Goal: Browse casually: Explore the website without a specific task or goal

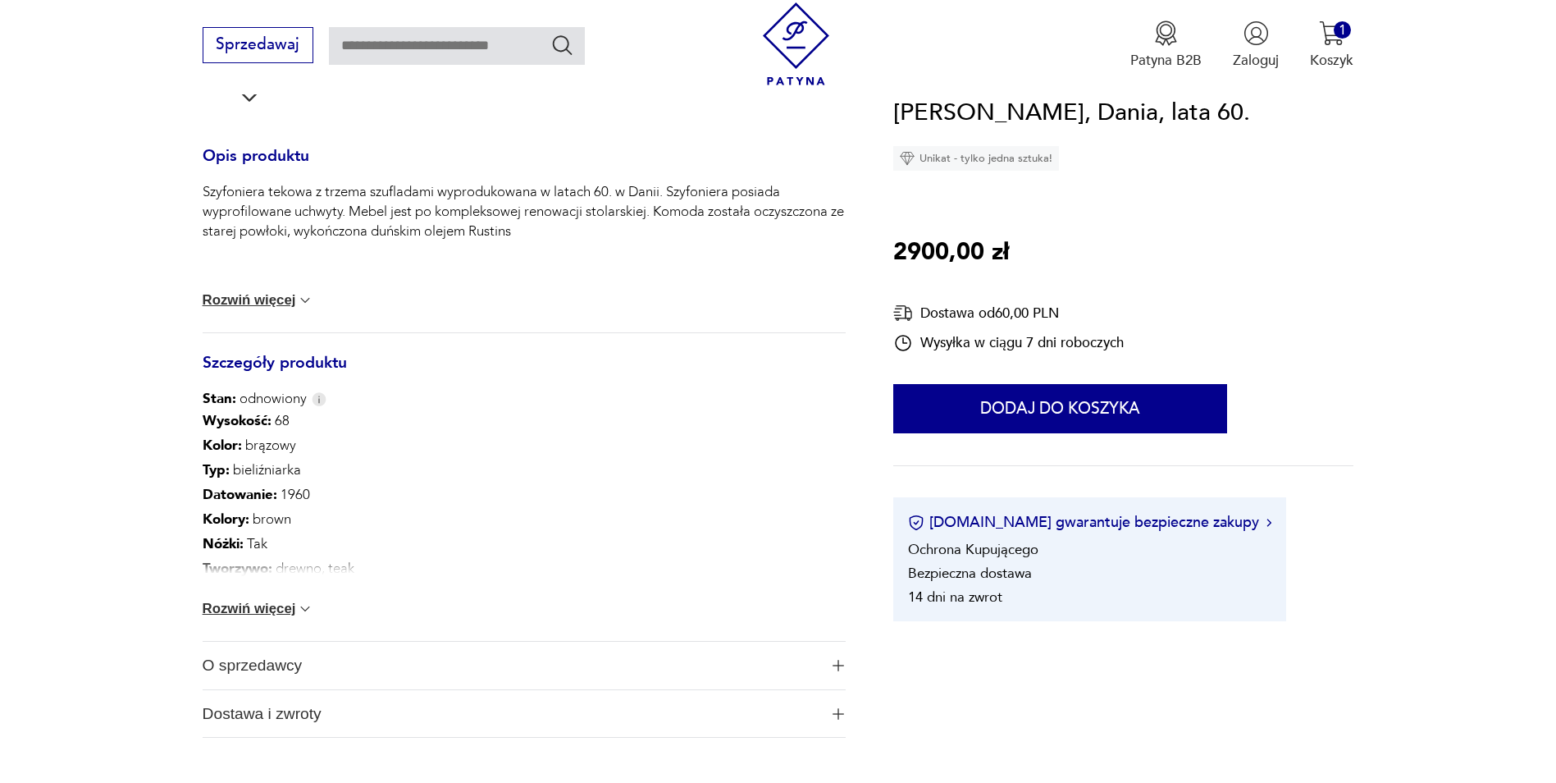
scroll to position [677, 0]
click at [276, 596] on div "Wysokość : 68 Kolor: brązowy Typ : bieliźniarka Datowanie : 1960 Kolory : brown…" at bounding box center [525, 522] width 644 height 232
click at [275, 604] on button "Rozwiń więcej" at bounding box center [259, 606] width 112 height 16
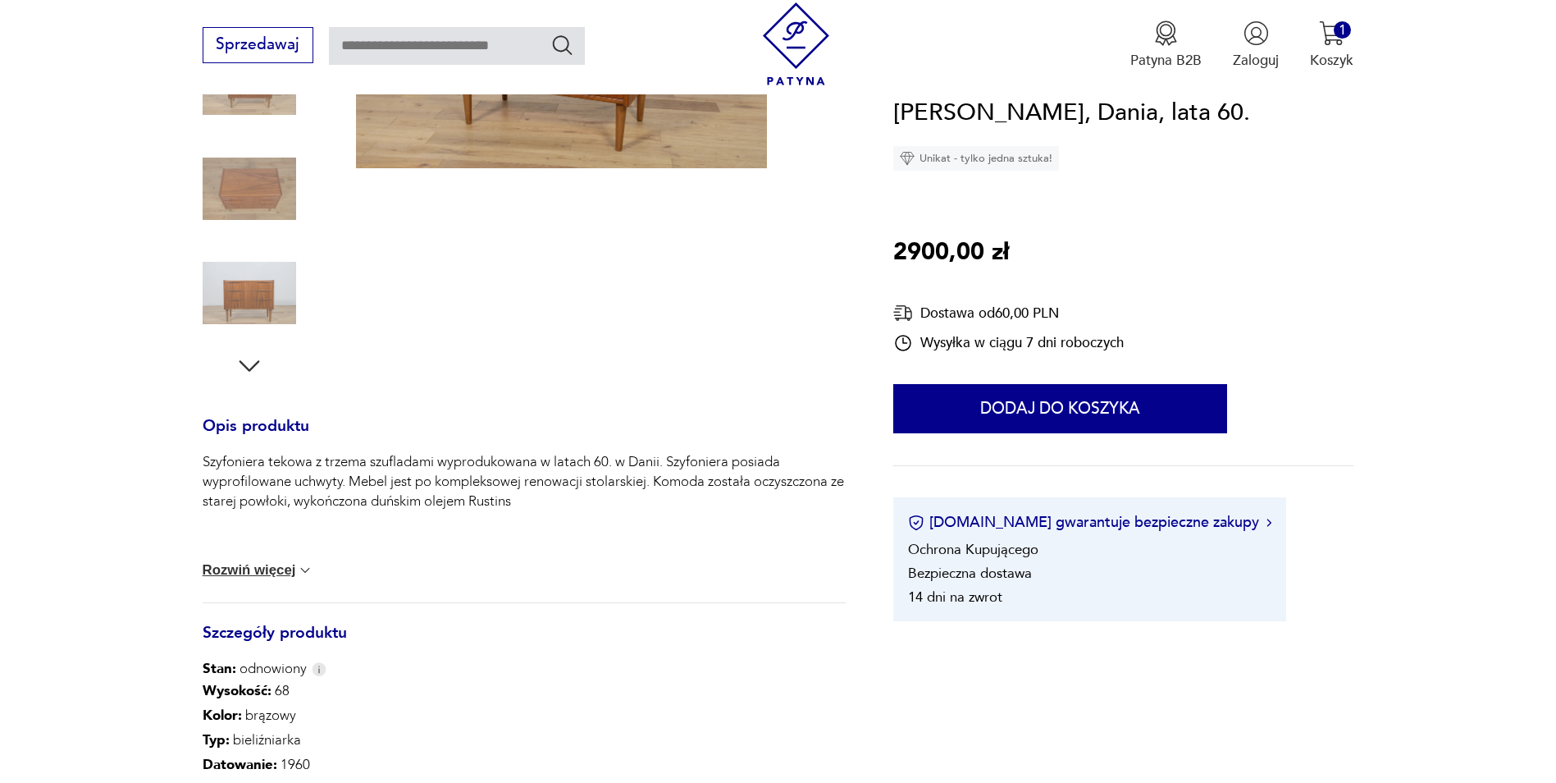
scroll to position [185, 0]
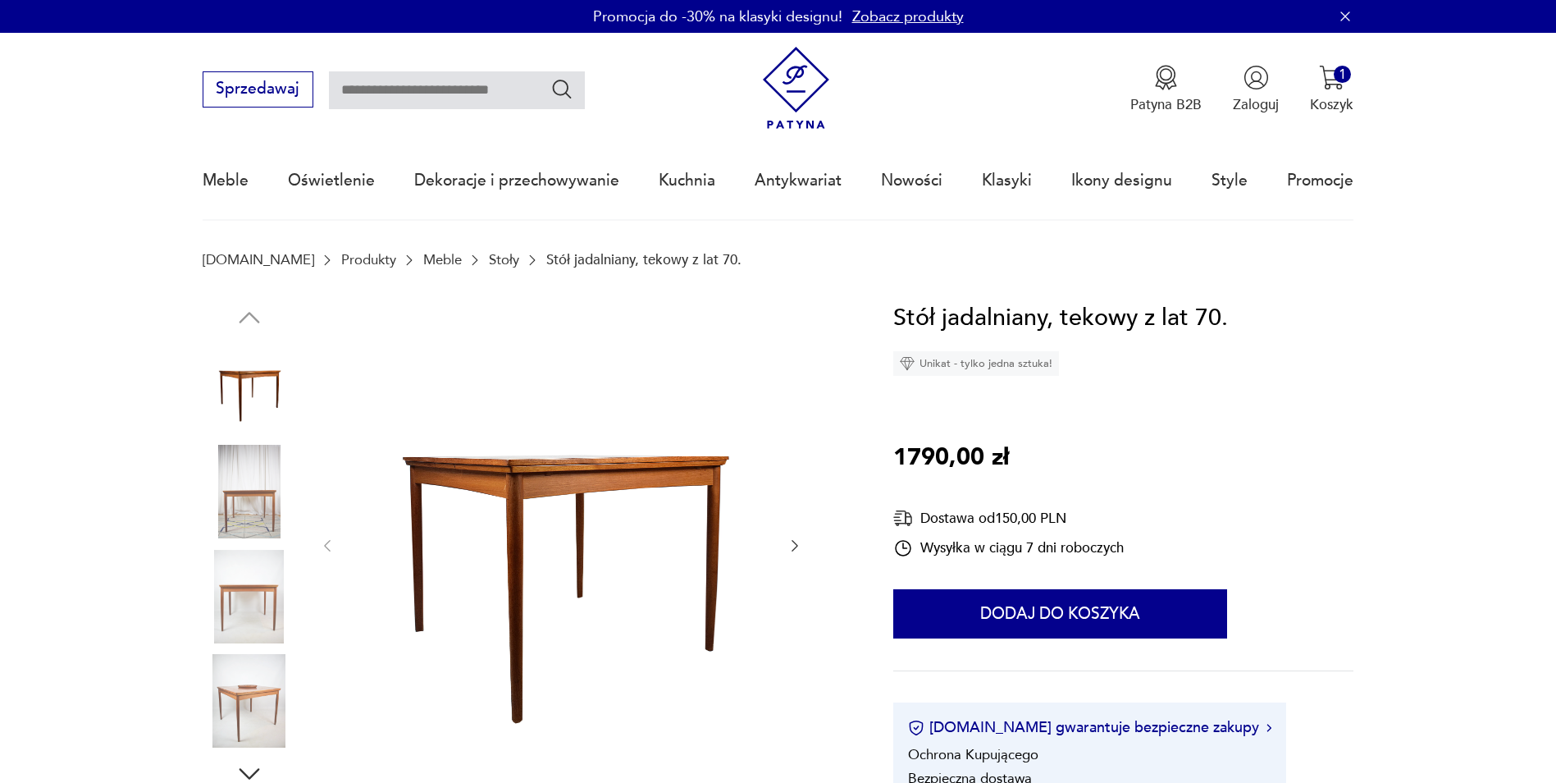
click at [231, 486] on img at bounding box center [250, 492] width 94 height 94
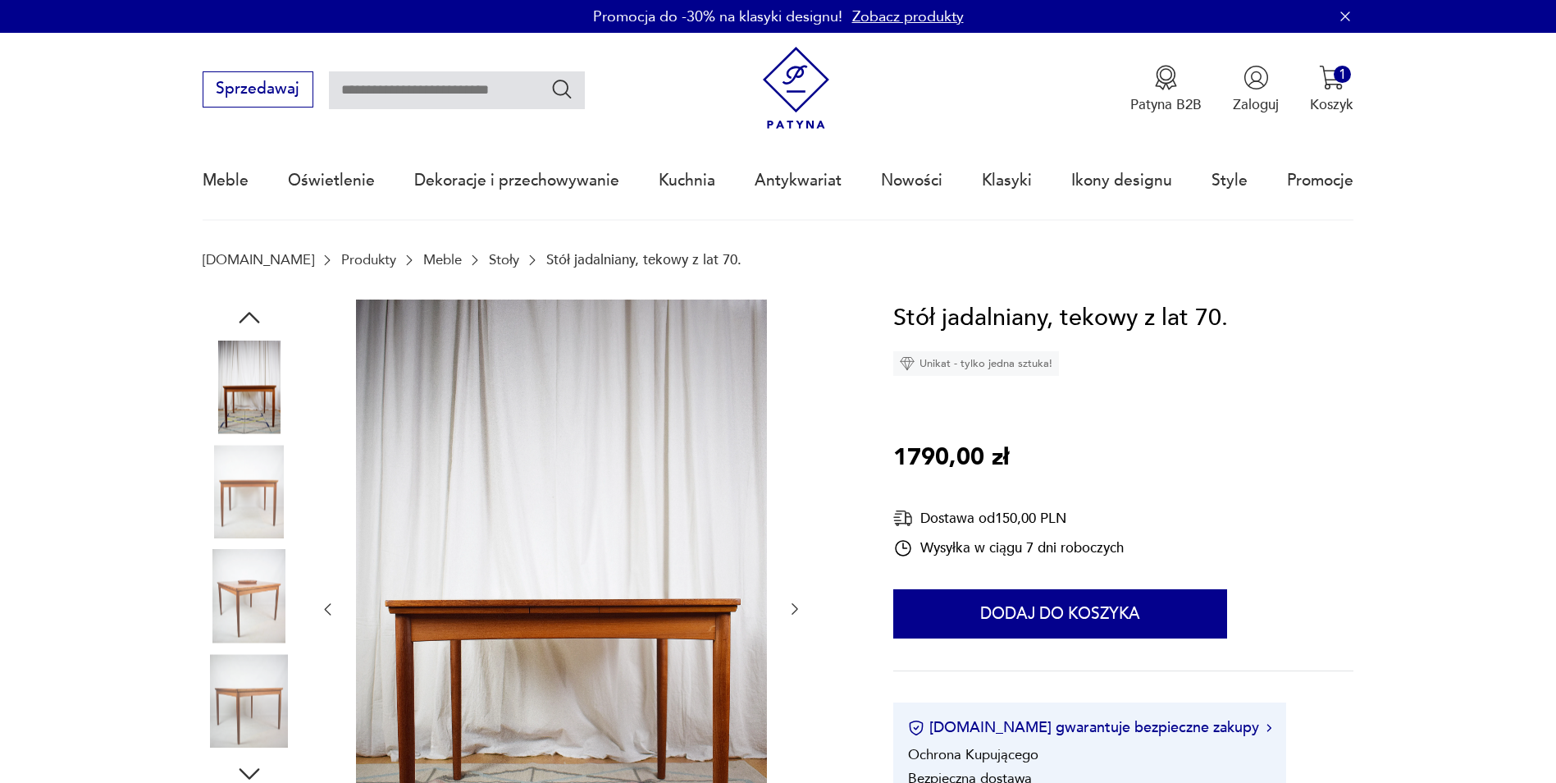
click at [250, 533] on img at bounding box center [250, 492] width 94 height 94
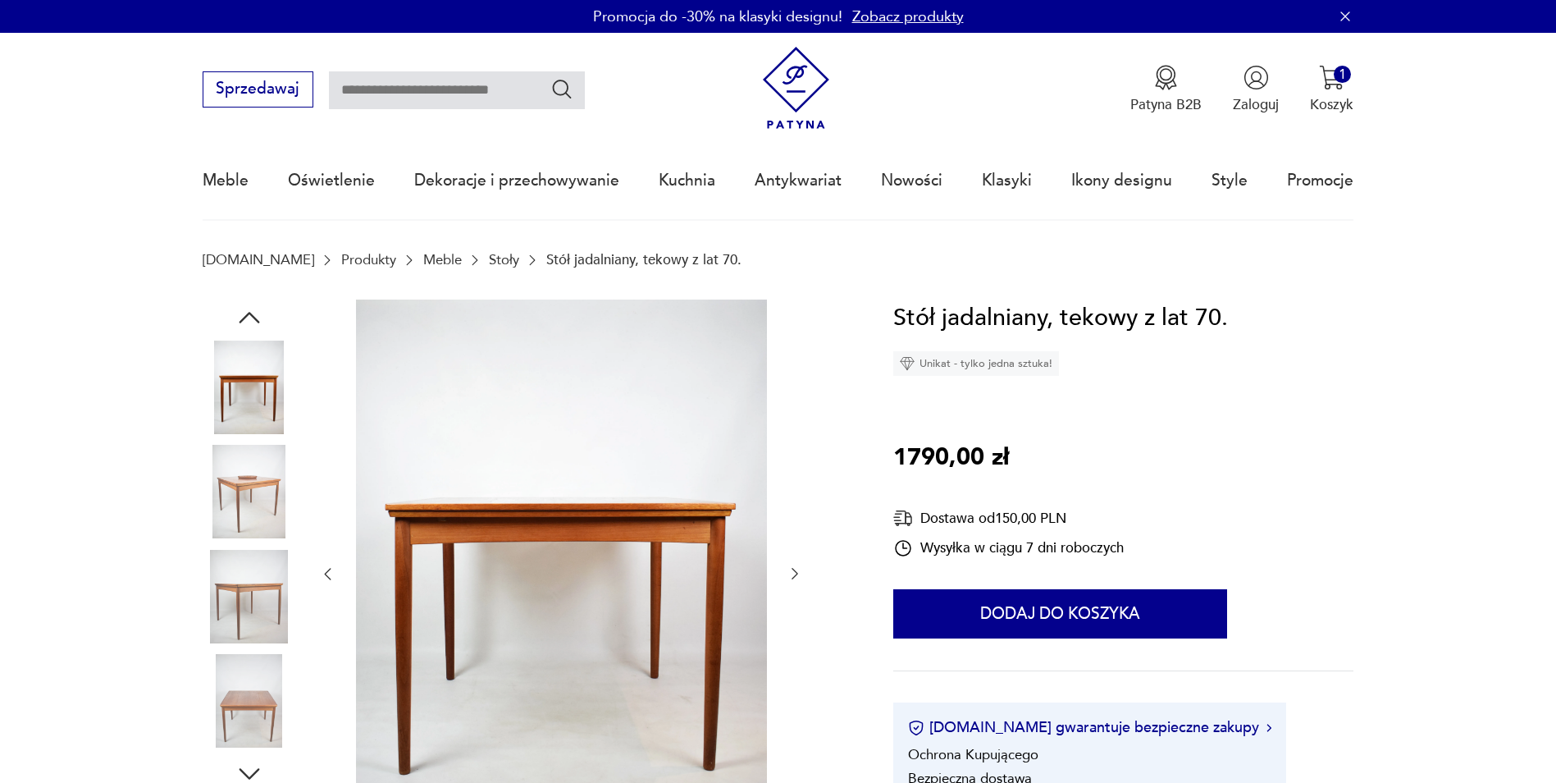
click at [267, 591] on img at bounding box center [250, 597] width 94 height 94
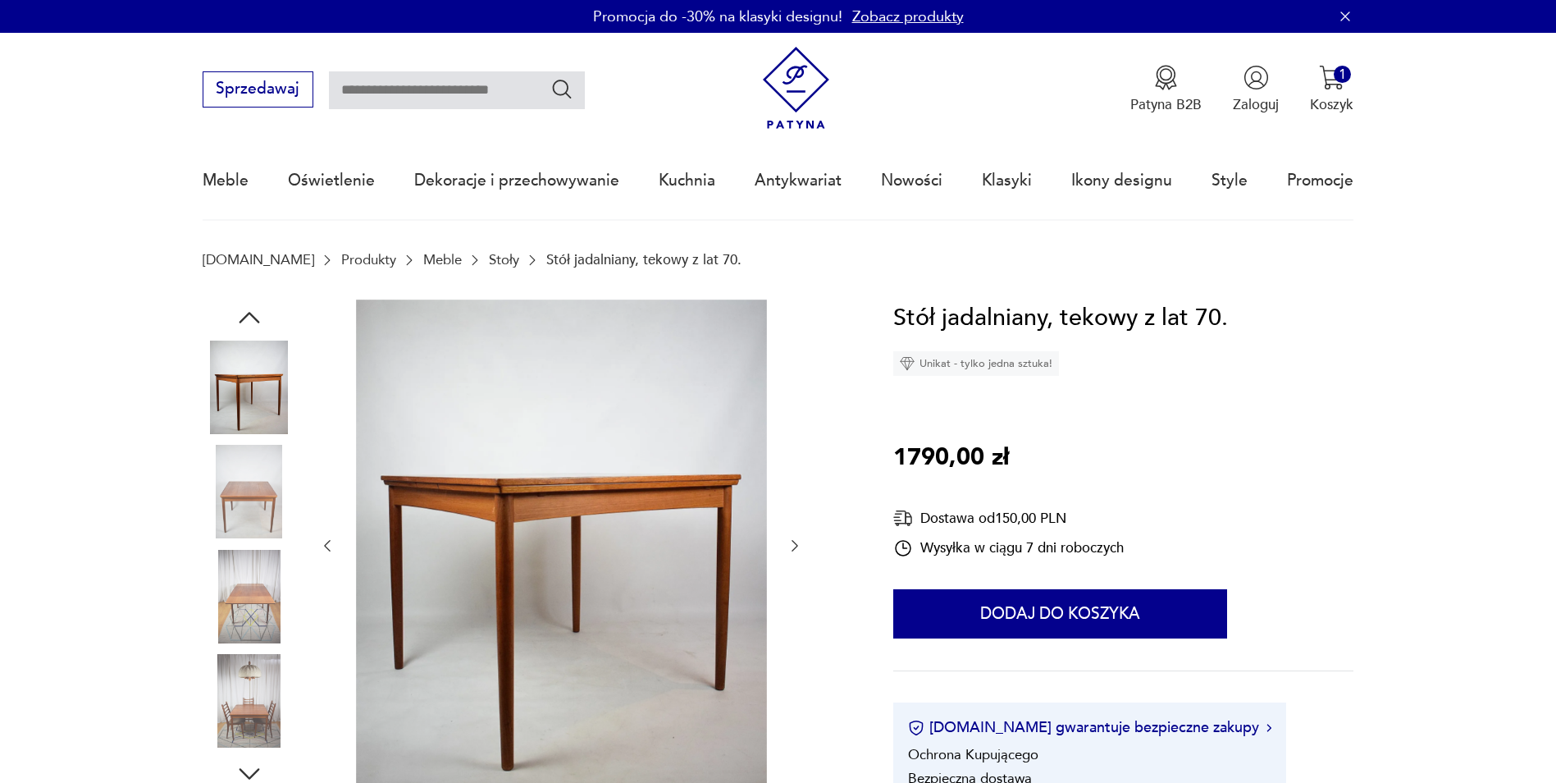
click at [267, 643] on div at bounding box center [250, 598] width 94 height 97
click at [264, 617] on img at bounding box center [250, 597] width 94 height 94
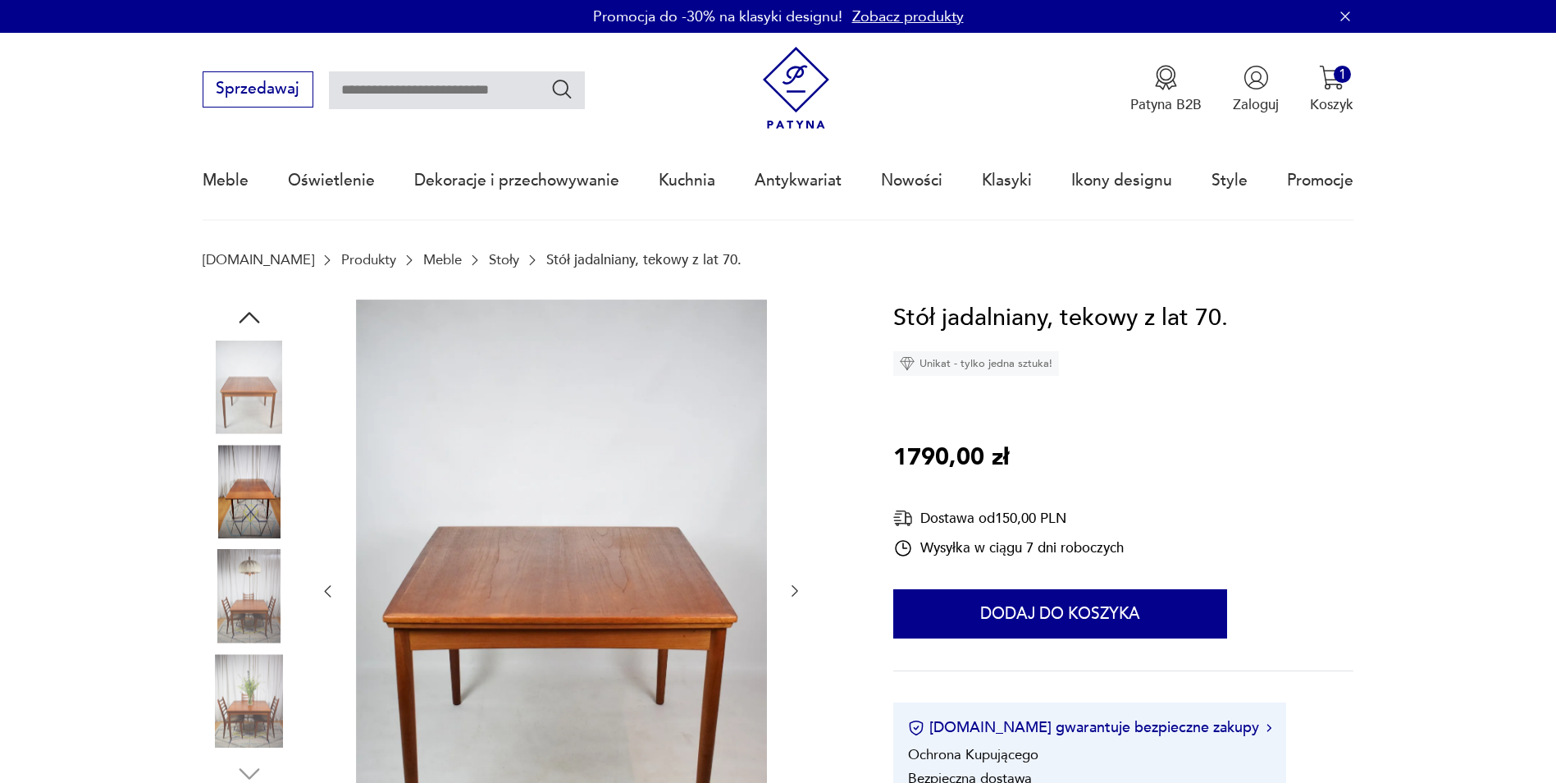
click at [264, 617] on img at bounding box center [250, 597] width 94 height 94
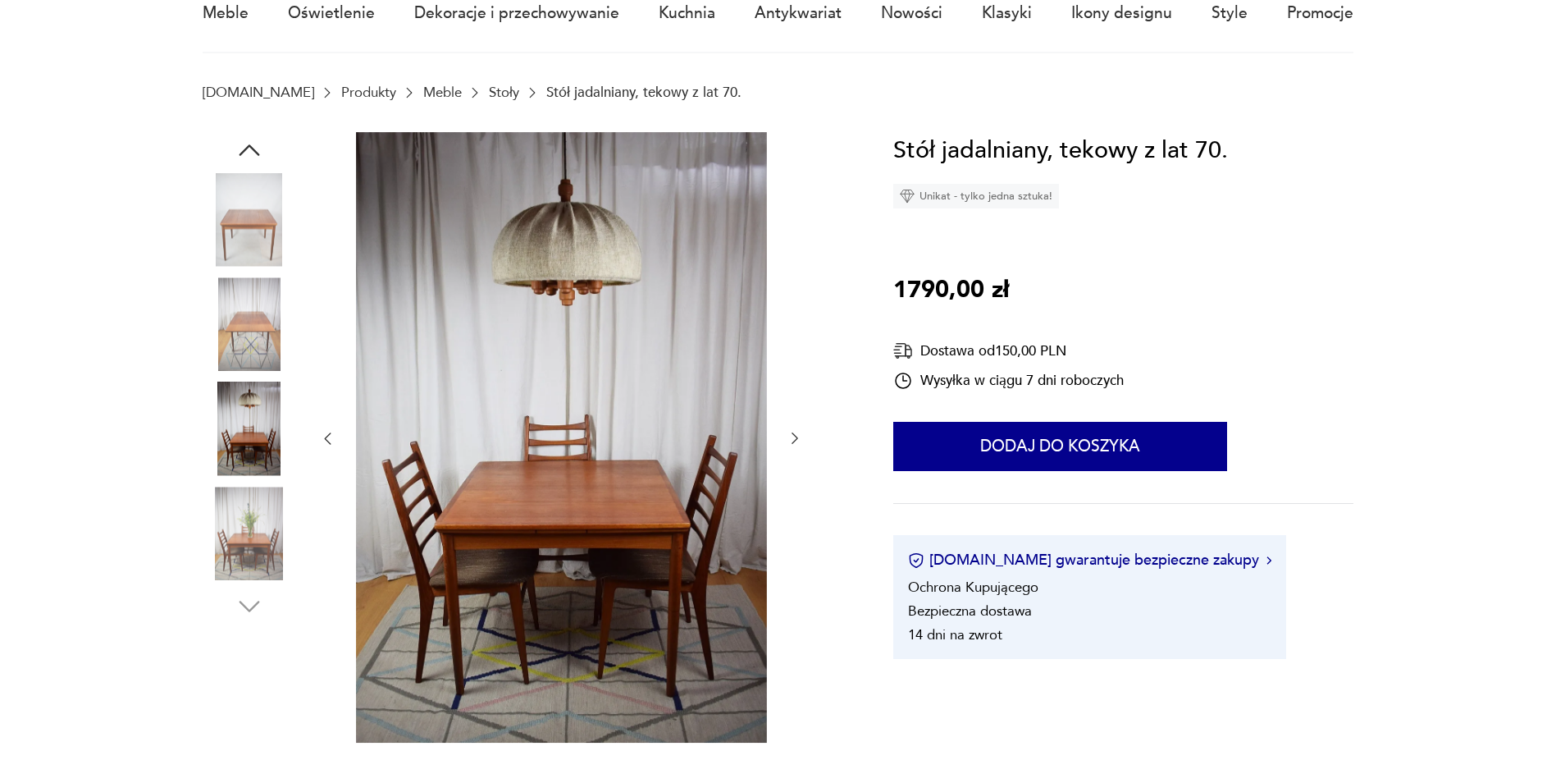
scroll to position [246, 0]
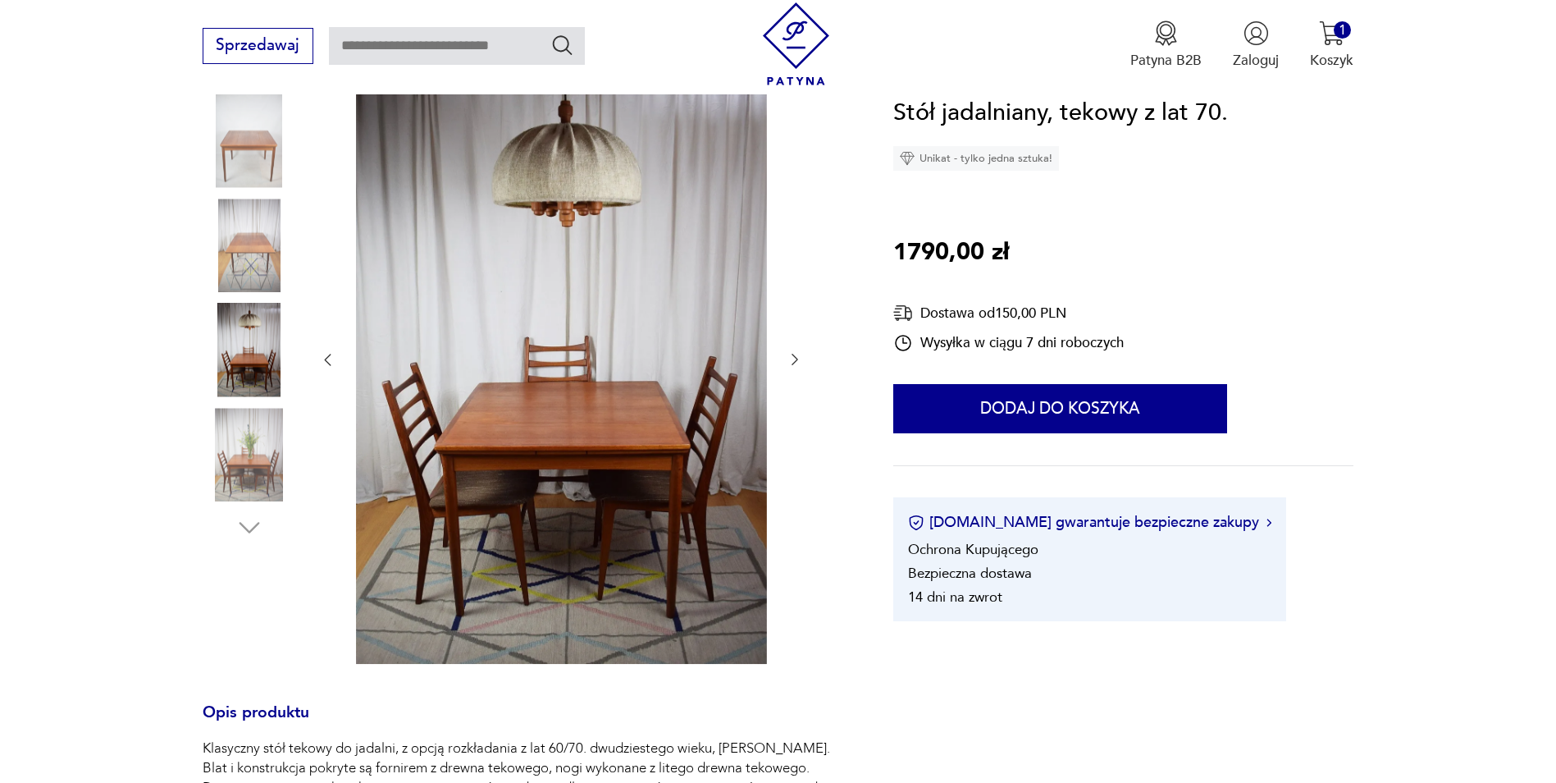
click at [273, 466] on img at bounding box center [250, 455] width 94 height 94
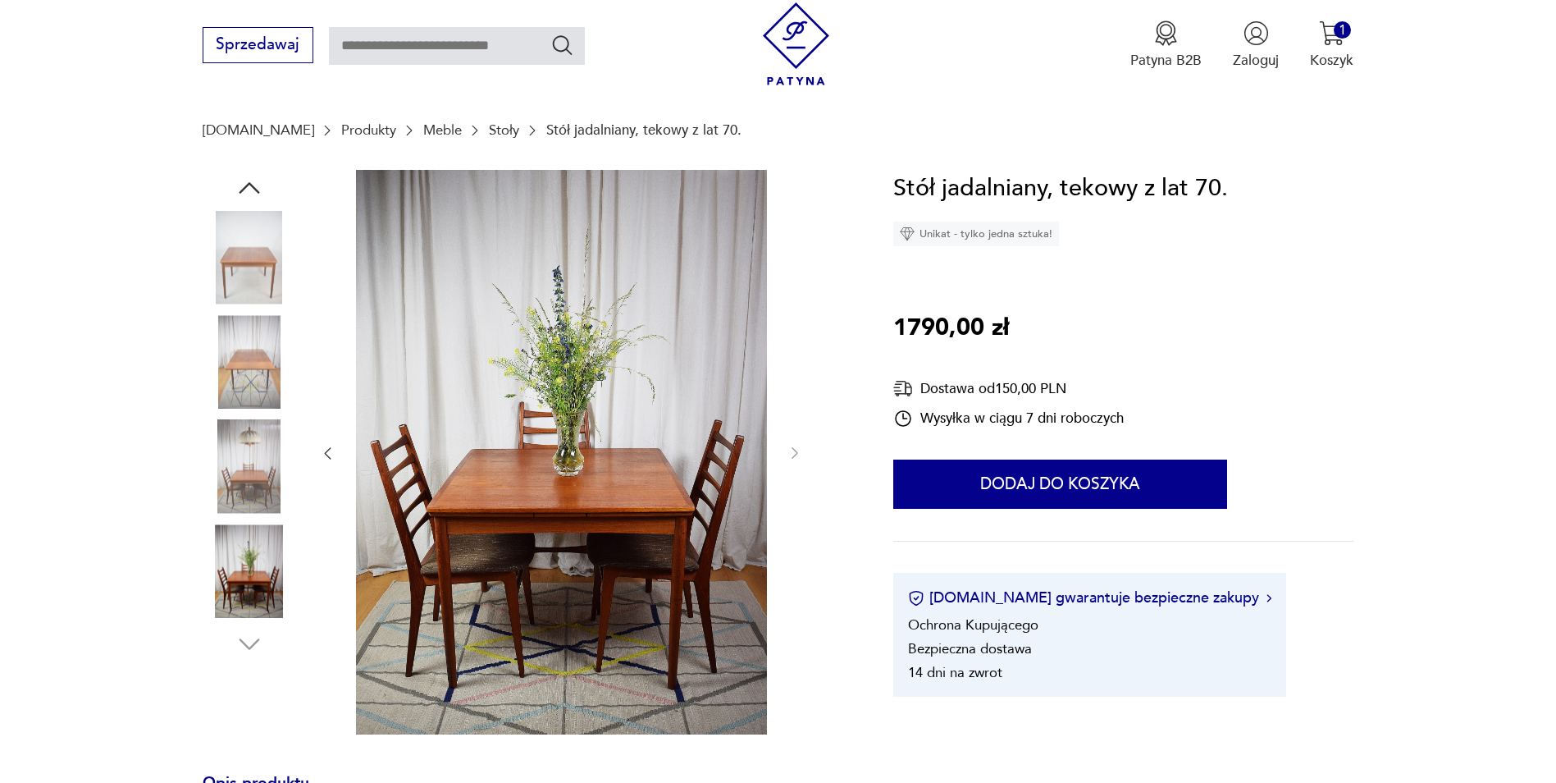
scroll to position [0, 0]
